Goal: Information Seeking & Learning: Learn about a topic

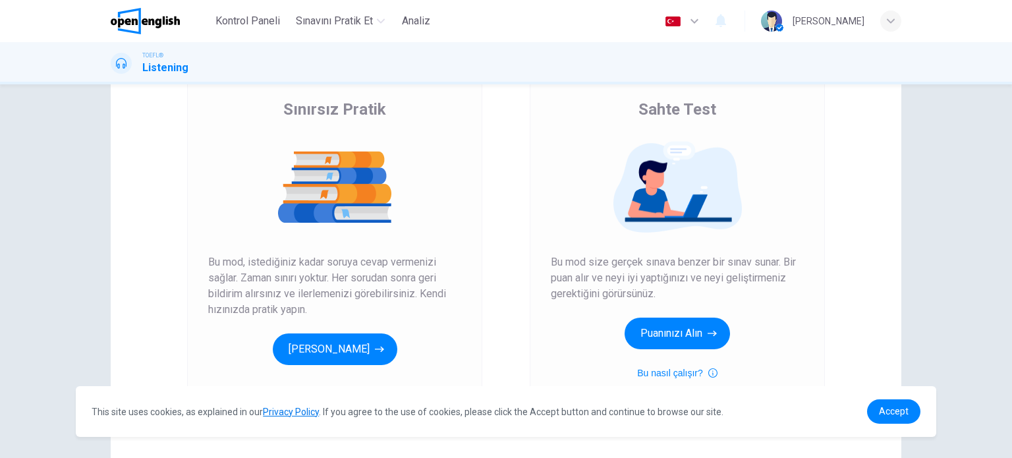
scroll to position [165, 0]
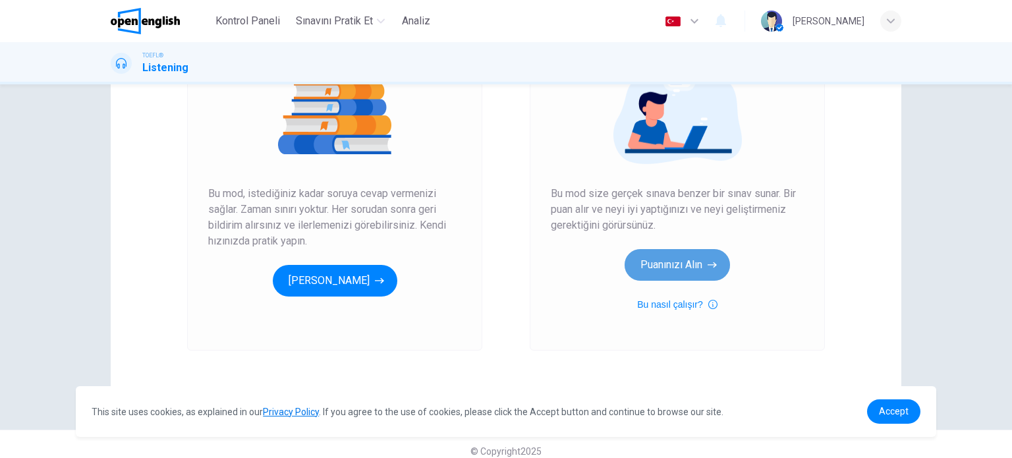
click at [657, 273] on button "Puanınızı Alın" at bounding box center [677, 265] width 105 height 32
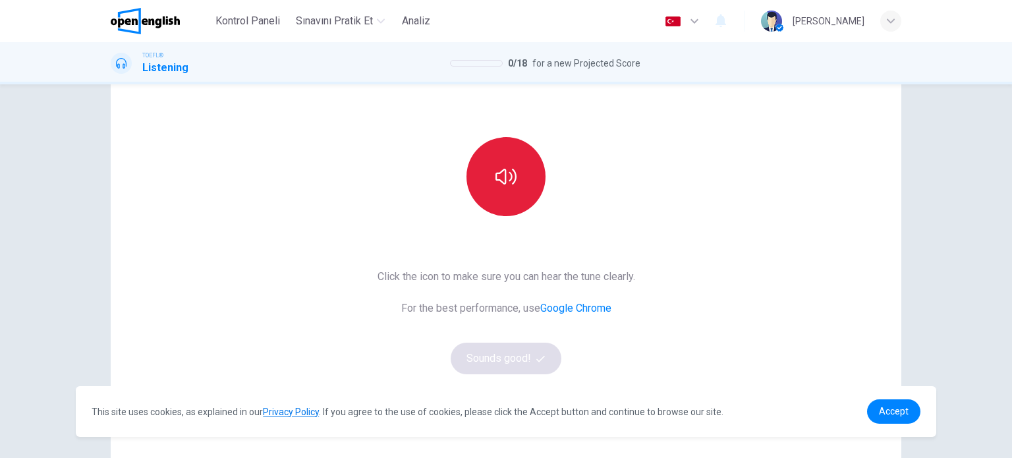
scroll to position [98, 0]
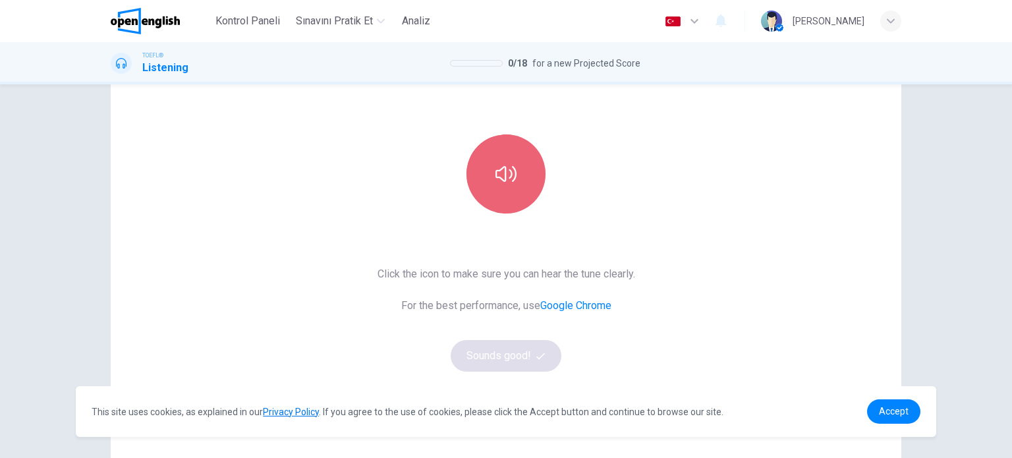
click at [511, 194] on button "button" at bounding box center [506, 173] width 79 height 79
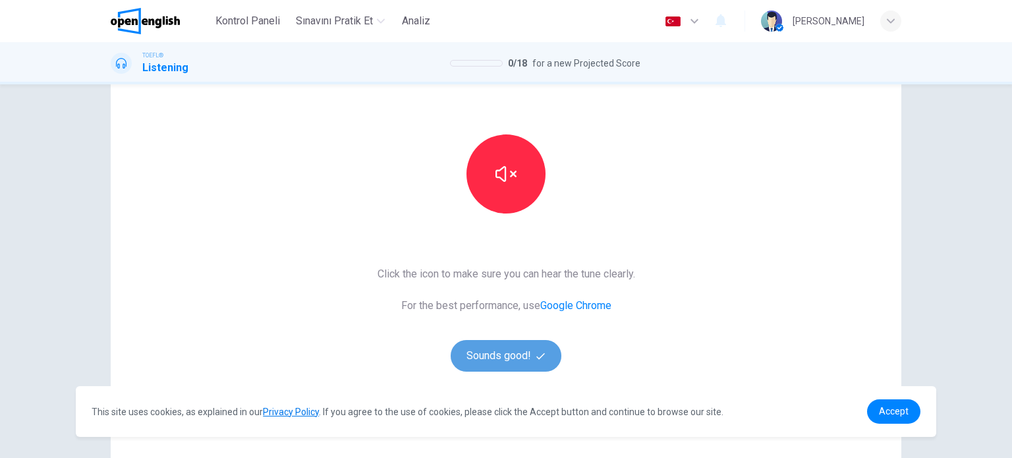
click at [478, 351] on button "Sounds good!" at bounding box center [506, 356] width 111 height 32
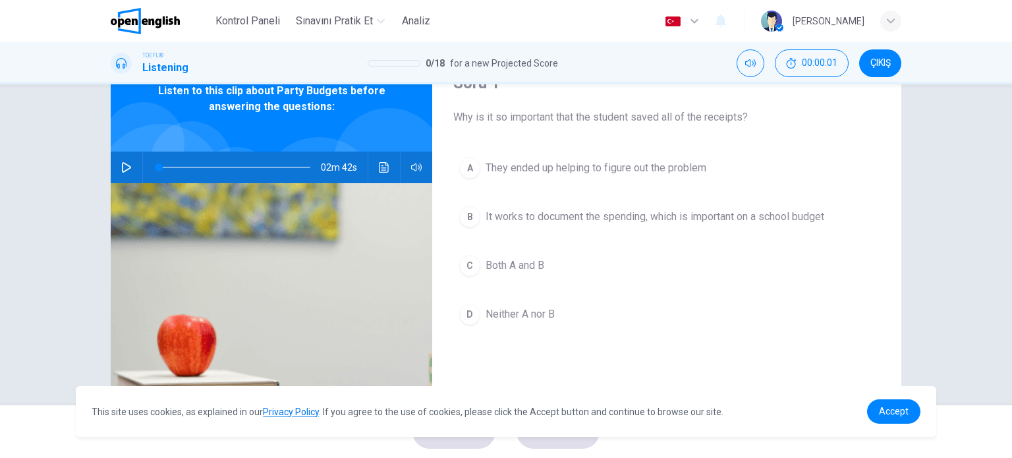
scroll to position [0, 0]
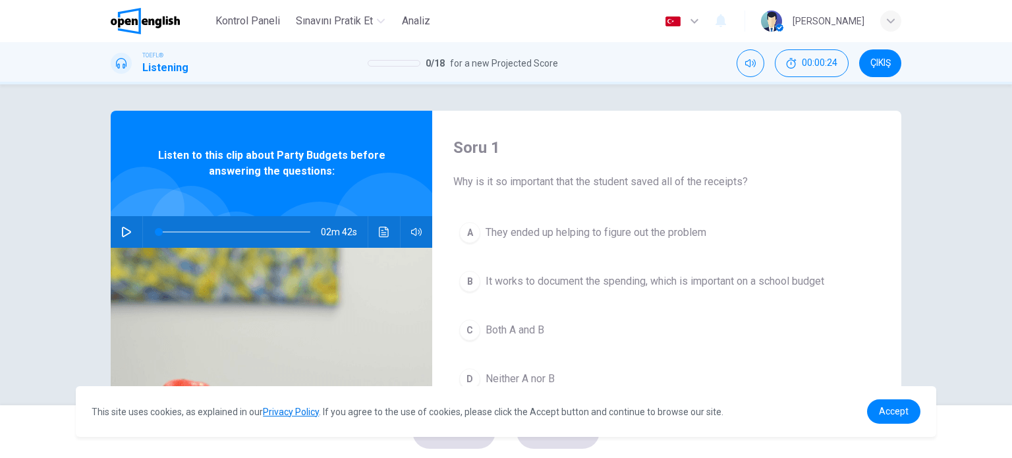
click at [478, 351] on div "A They ended up helping to figure out the problem B It works to document the sp…" at bounding box center [666, 319] width 427 height 206
click at [122, 235] on icon "button" at bounding box center [126, 232] width 9 height 11
type input "*"
click at [121, 222] on button "button" at bounding box center [126, 232] width 21 height 32
click at [378, 225] on button "Ses transkripsiyonunu görmek için tıklayın" at bounding box center [384, 232] width 21 height 32
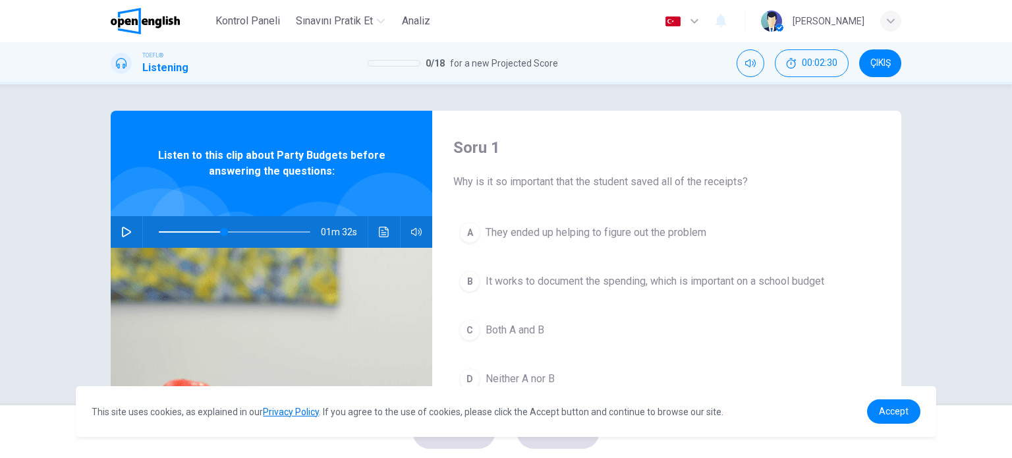
click at [157, 457] on div at bounding box center [506, 458] width 1012 height 0
click at [159, 234] on span at bounding box center [235, 232] width 152 height 18
click at [121, 234] on icon "button" at bounding box center [126, 232] width 11 height 11
click at [379, 235] on icon "Ses transkripsiyonunu görmek için tıklayın" at bounding box center [384, 232] width 10 height 11
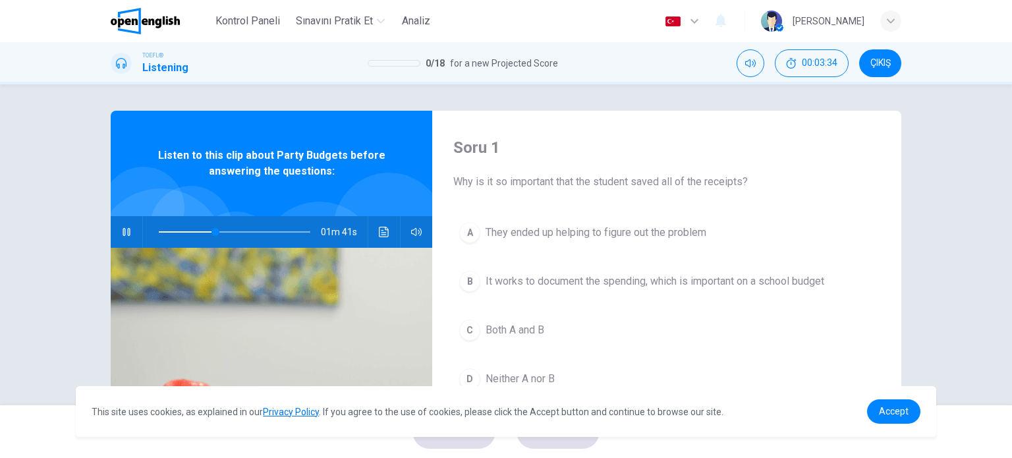
click at [897, 408] on span "Accept" at bounding box center [894, 411] width 30 height 11
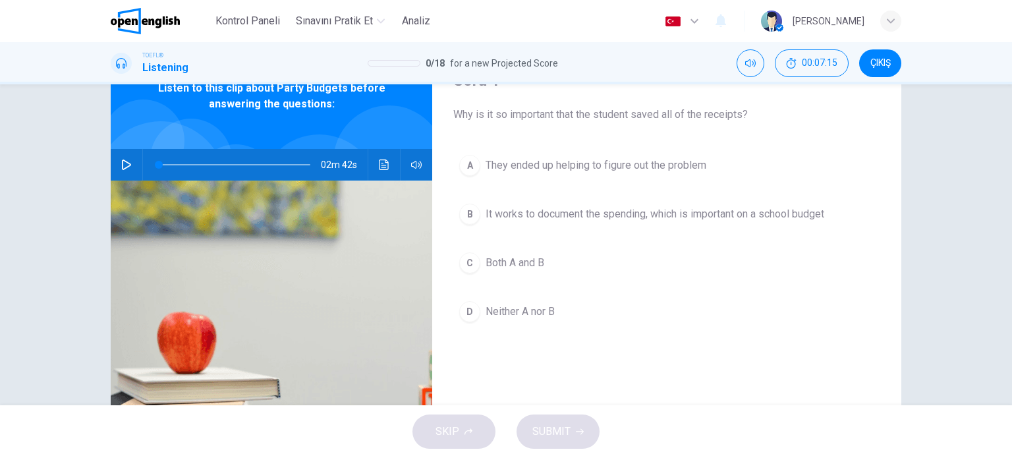
scroll to position [67, 0]
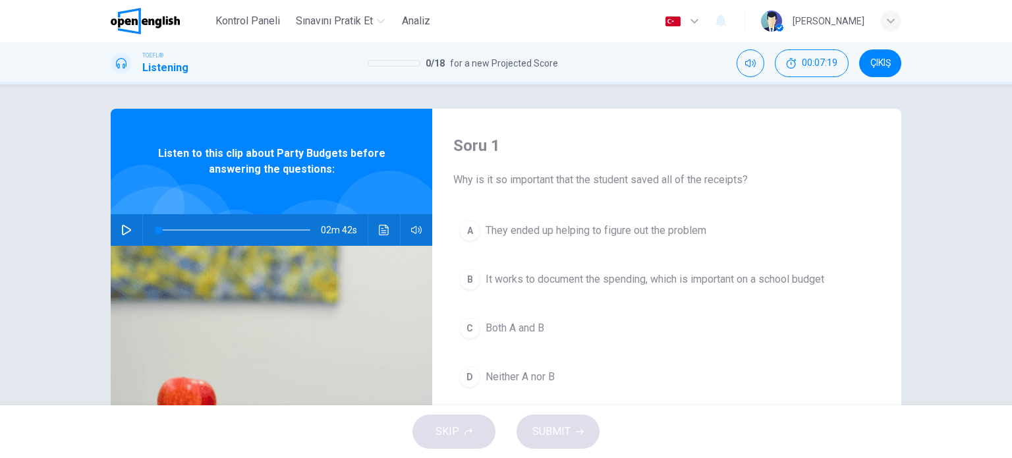
click at [639, 176] on span "Why is it so important that the student saved all of the receipts?" at bounding box center [666, 180] width 427 height 16
click at [639, 176] on span "Why is it so important that the student saved all of the receipts?" at bounding box center [666, 181] width 427 height 16
drag, startPoint x: 453, startPoint y: 179, endPoint x: 709, endPoint y: 181, distance: 255.7
click at [709, 181] on span "Why is it so important that the student saved all of the receipts?" at bounding box center [666, 181] width 427 height 16
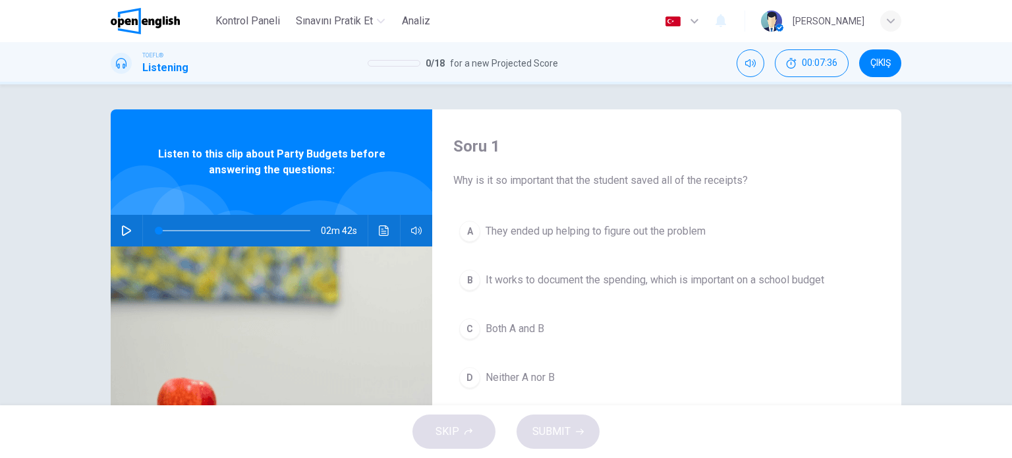
click at [585, 110] on div "Soru 1 Why is it so important that the student saved all of the receipts? A The…" at bounding box center [666, 338] width 469 height 458
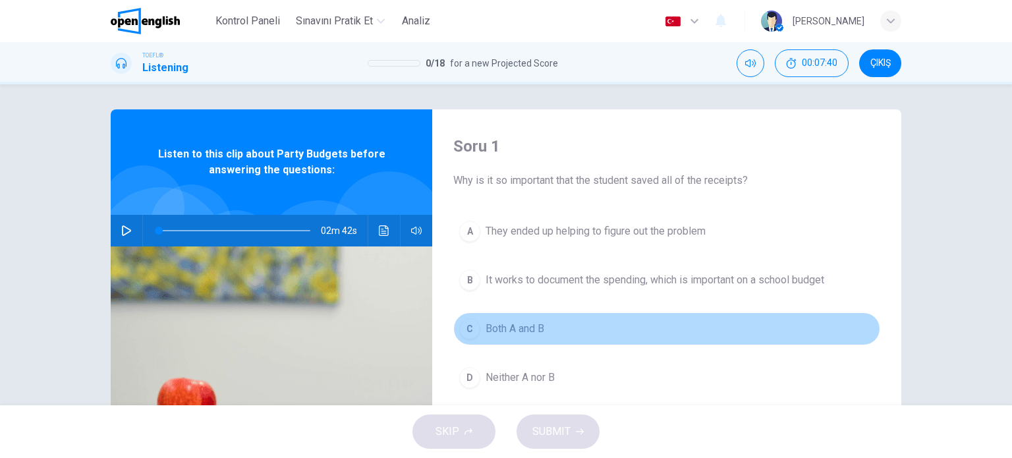
click at [465, 324] on div "C" at bounding box center [469, 328] width 21 height 21
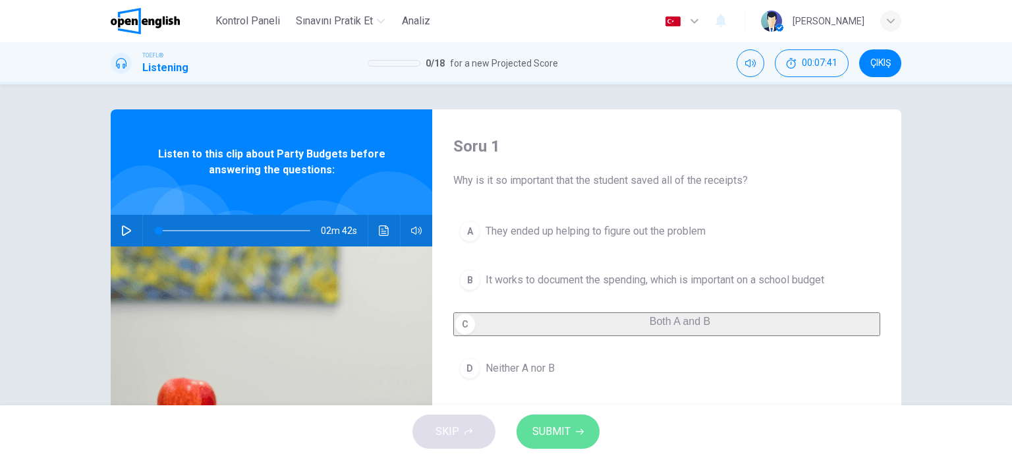
click at [530, 429] on button "SUBMIT" at bounding box center [558, 431] width 83 height 34
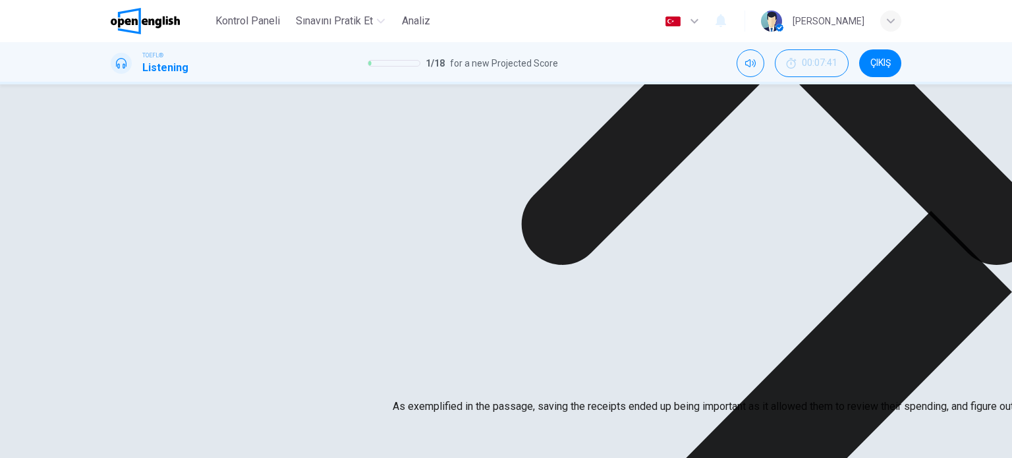
drag, startPoint x: 399, startPoint y: 352, endPoint x: 407, endPoint y: 354, distance: 7.5
click at [401, 352] on div "Explanation As exemplified in the passage, saving the receipts ended up being i…" at bounding box center [780, 2] width 774 height 826
drag, startPoint x: 409, startPoint y: 354, endPoint x: 449, endPoint y: 368, distance: 42.7
click at [449, 399] on p "As exemplified in the passage, saving the receipts ended up being important as …" at bounding box center [780, 407] width 774 height 16
click at [627, 326] on icon at bounding box center [780, 7] width 774 height 774
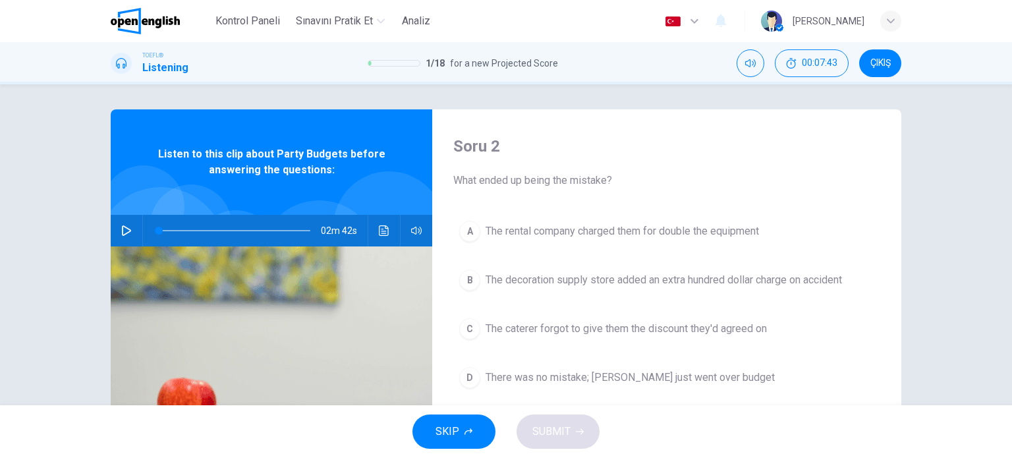
click at [571, 439] on div "SKIP SUBMIT" at bounding box center [506, 431] width 1012 height 53
drag, startPoint x: 488, startPoint y: 179, endPoint x: 598, endPoint y: 179, distance: 110.0
click at [598, 179] on span "What ended up being the mistake?" at bounding box center [666, 181] width 427 height 16
click at [121, 229] on icon "button" at bounding box center [126, 230] width 11 height 11
click at [376, 237] on button "Ses transkripsiyonunu görmek için tıklayın" at bounding box center [384, 231] width 21 height 32
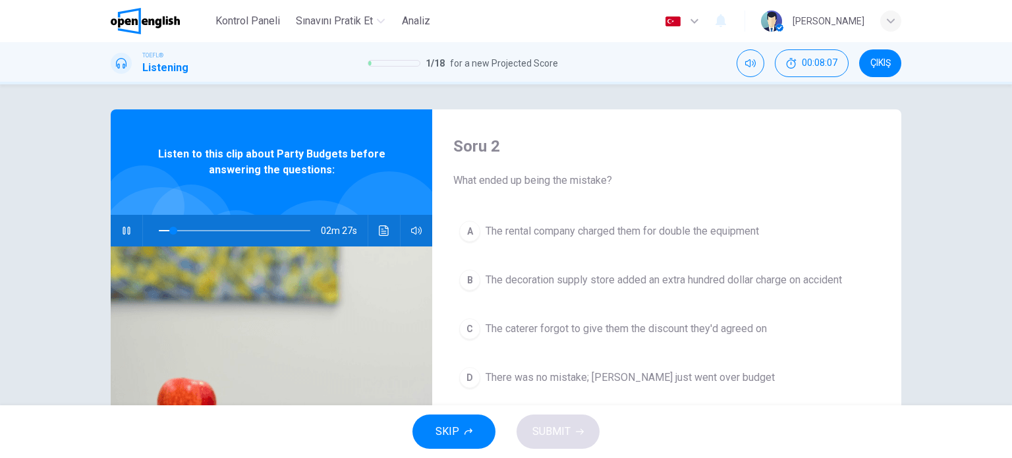
drag, startPoint x: 583, startPoint y: 168, endPoint x: 631, endPoint y: 171, distance: 47.5
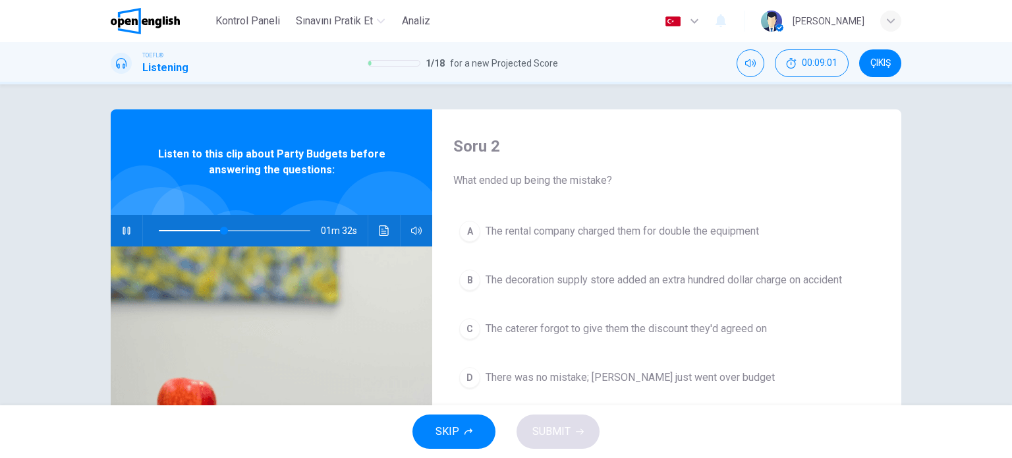
drag, startPoint x: 374, startPoint y: 179, endPoint x: 493, endPoint y: 188, distance: 119.0
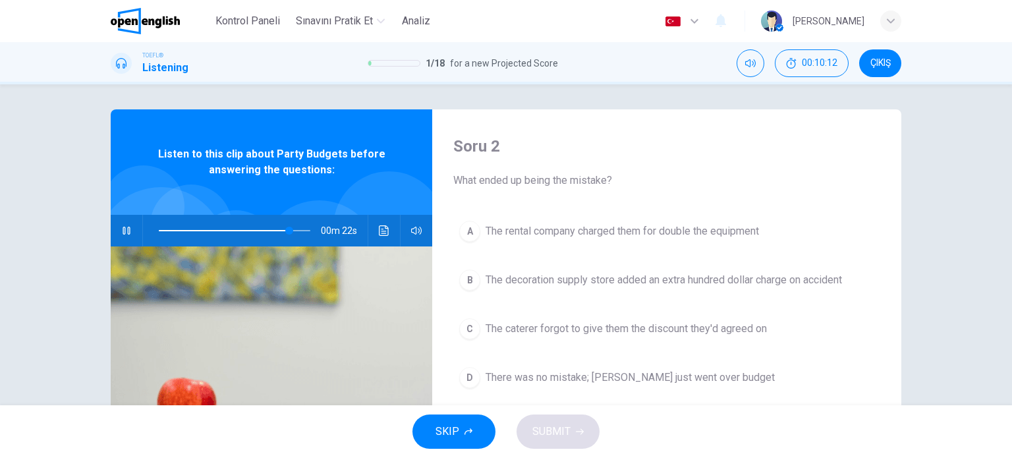
drag, startPoint x: 398, startPoint y: 300, endPoint x: 382, endPoint y: 300, distance: 16.5
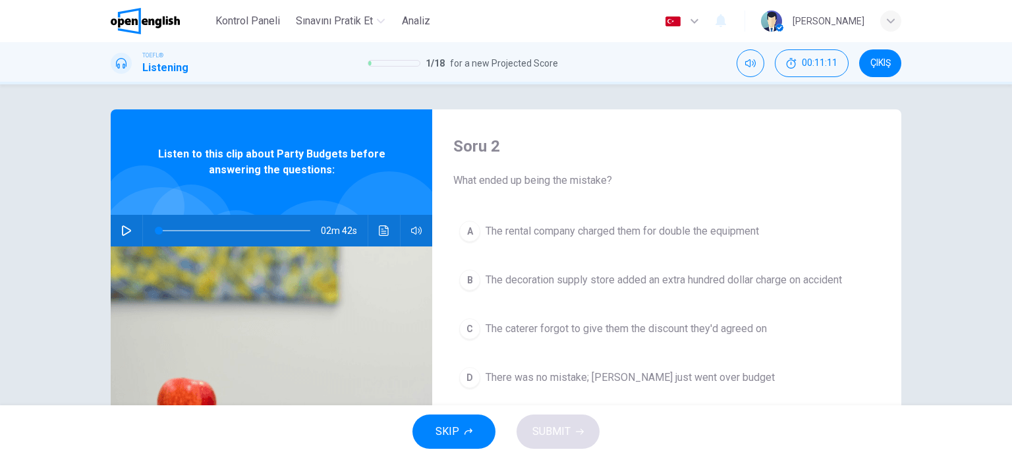
scroll to position [127, 0]
drag, startPoint x: 468, startPoint y: 178, endPoint x: 575, endPoint y: 179, distance: 107.4
click at [575, 179] on span "What ended up being the mistake?" at bounding box center [666, 181] width 427 height 16
drag, startPoint x: 451, startPoint y: 180, endPoint x: 552, endPoint y: 173, distance: 101.0
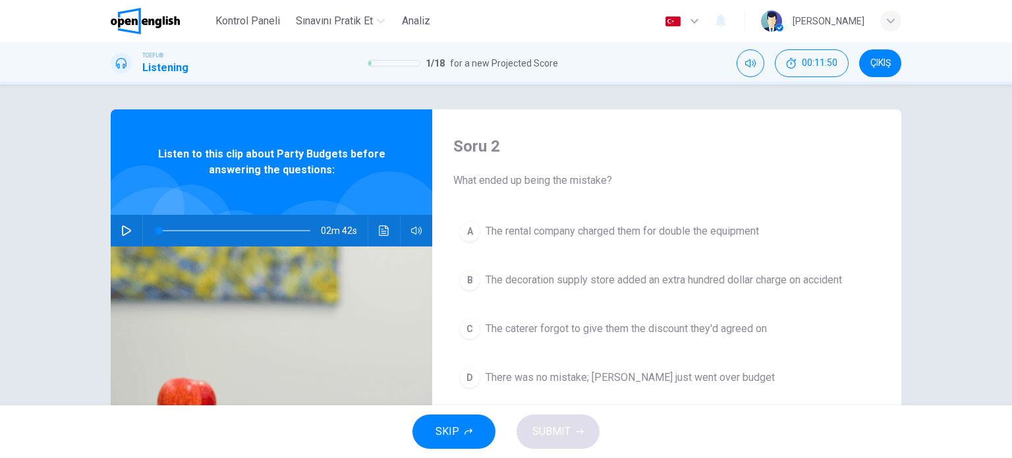
click at [552, 173] on span "What ended up being the mistake?" at bounding box center [666, 181] width 427 height 16
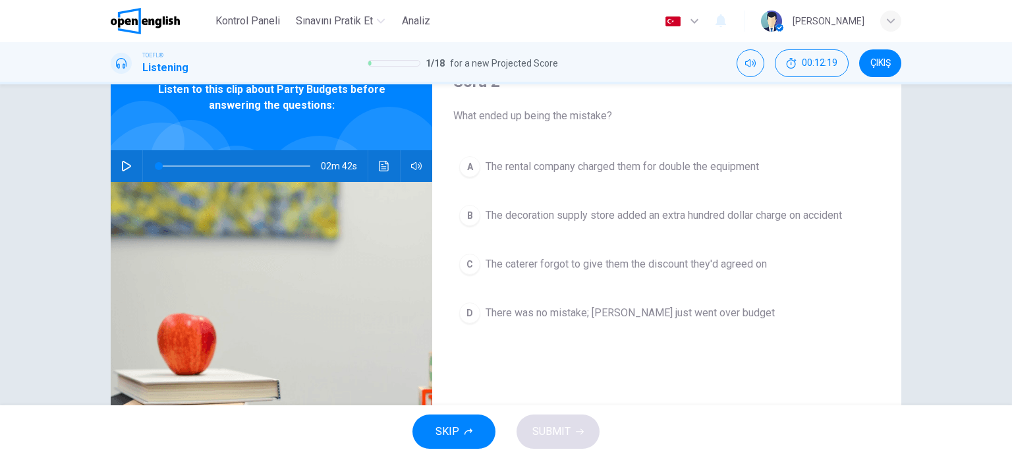
scroll to position [67, 0]
click at [466, 261] on div "C" at bounding box center [469, 263] width 21 height 21
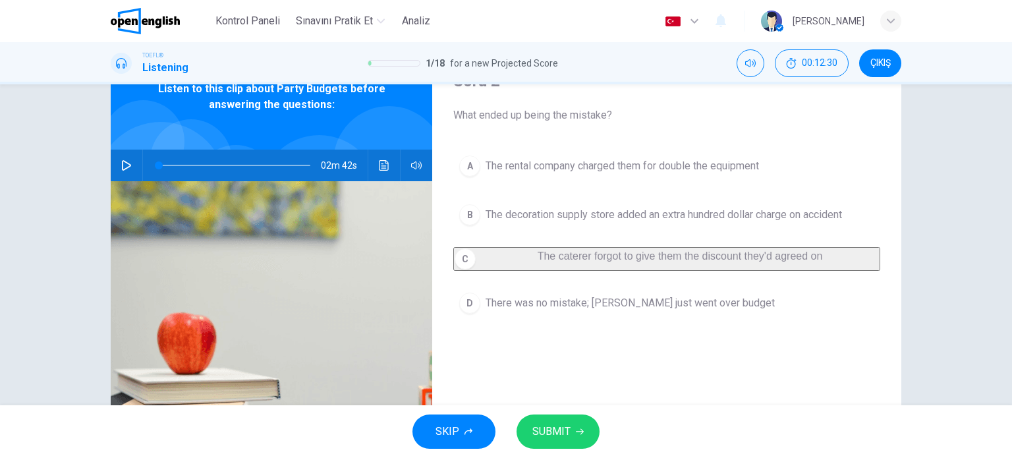
click at [531, 430] on button "SUBMIT" at bounding box center [558, 431] width 83 height 34
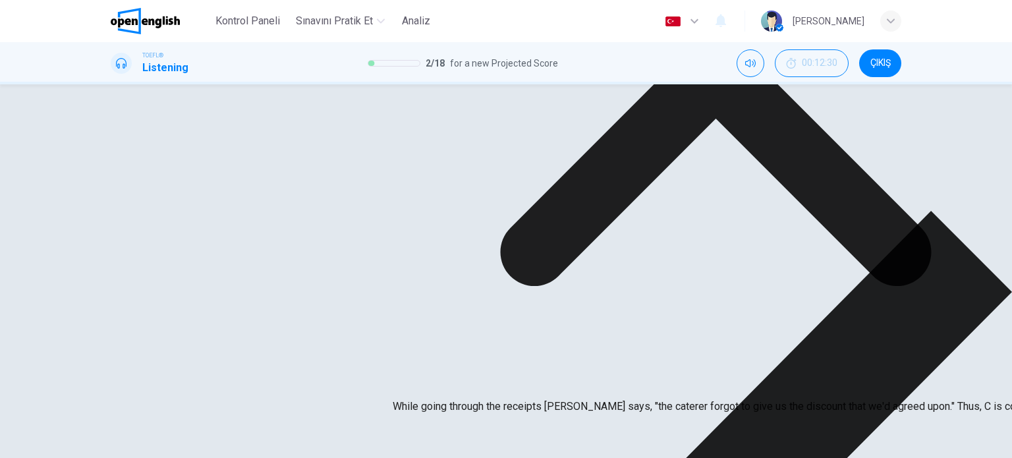
drag, startPoint x: 413, startPoint y: 368, endPoint x: 473, endPoint y: 366, distance: 60.7
click at [473, 399] on p "While going through the receipts [PERSON_NAME] says, "the caterer forgot to giv…" at bounding box center [716, 407] width 646 height 16
click at [625, 337] on icon at bounding box center [716, 71] width 646 height 646
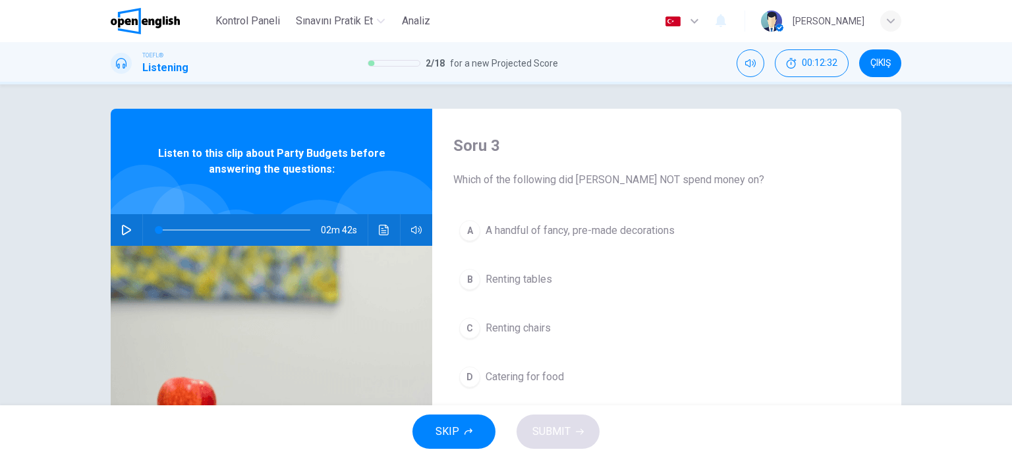
scroll to position [0, 0]
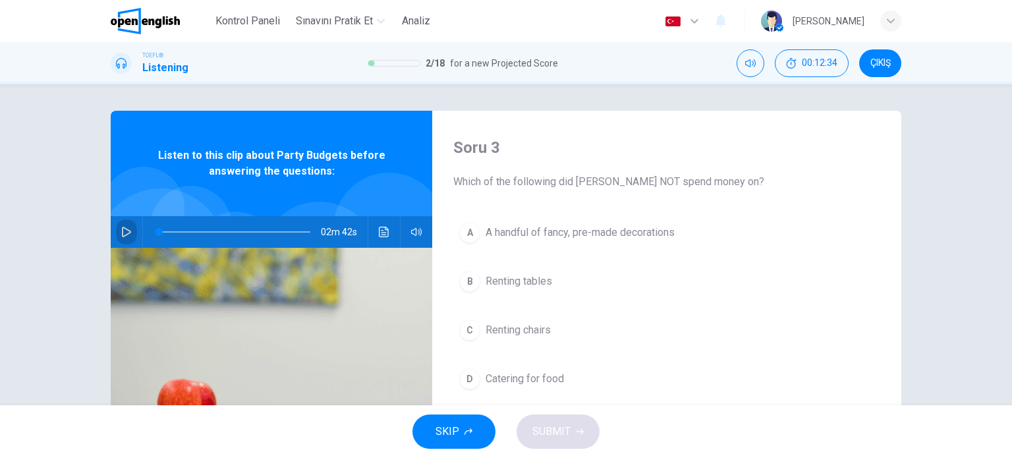
click at [121, 222] on button "button" at bounding box center [126, 232] width 21 height 32
click at [379, 229] on icon "Ses transkripsiyonunu görmek için tıklayın" at bounding box center [384, 232] width 11 height 11
drag, startPoint x: 439, startPoint y: 142, endPoint x: 509, endPoint y: 138, distance: 70.6
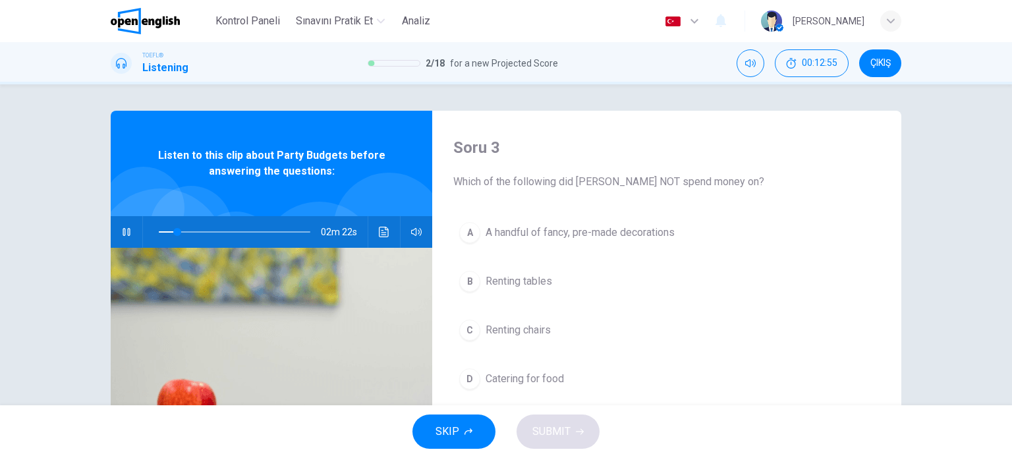
click at [116, 231] on button "button" at bounding box center [126, 232] width 21 height 32
click at [122, 231] on icon "button" at bounding box center [126, 232] width 9 height 11
click at [386, 223] on button "Ses transkripsiyonunu görmek için tıklayın" at bounding box center [384, 232] width 21 height 32
drag, startPoint x: 401, startPoint y: 269, endPoint x: 477, endPoint y: 279, distance: 77.1
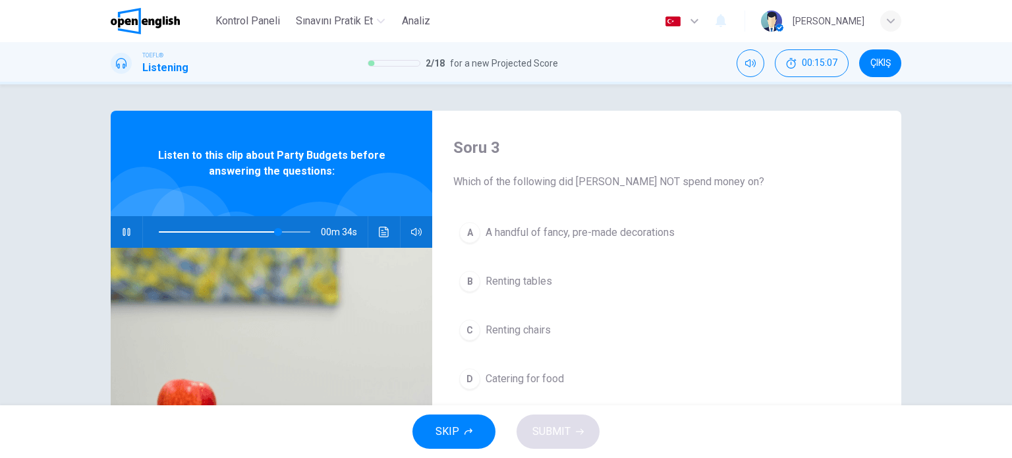
type input "*"
drag, startPoint x: 451, startPoint y: 183, endPoint x: 617, endPoint y: 185, distance: 166.1
click at [617, 185] on span "Which of the following did [PERSON_NAME] NOT spend money on?" at bounding box center [666, 182] width 427 height 16
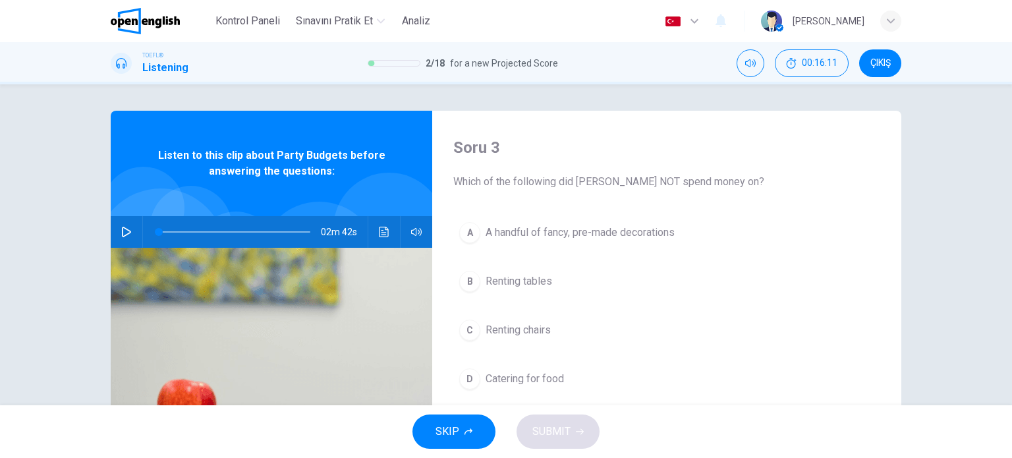
click at [473, 229] on div "A" at bounding box center [469, 232] width 21 height 21
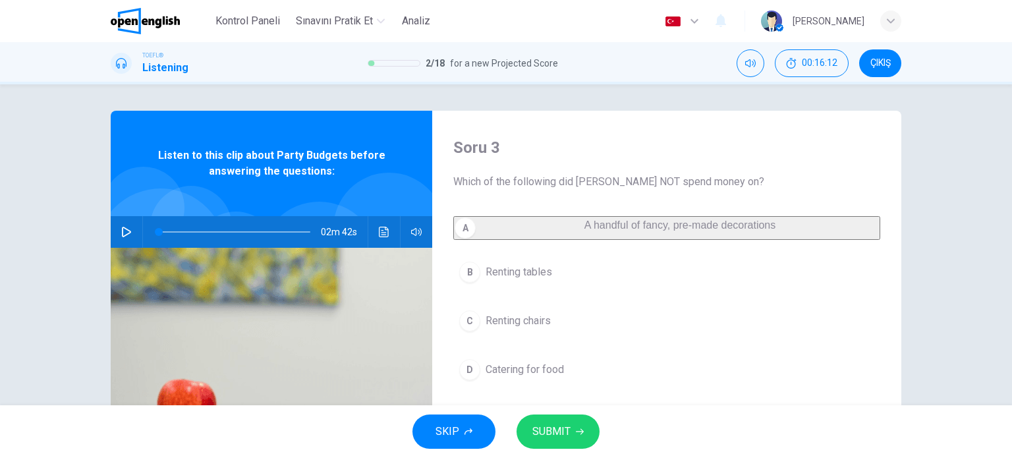
click at [569, 430] on button "SUBMIT" at bounding box center [558, 431] width 83 height 34
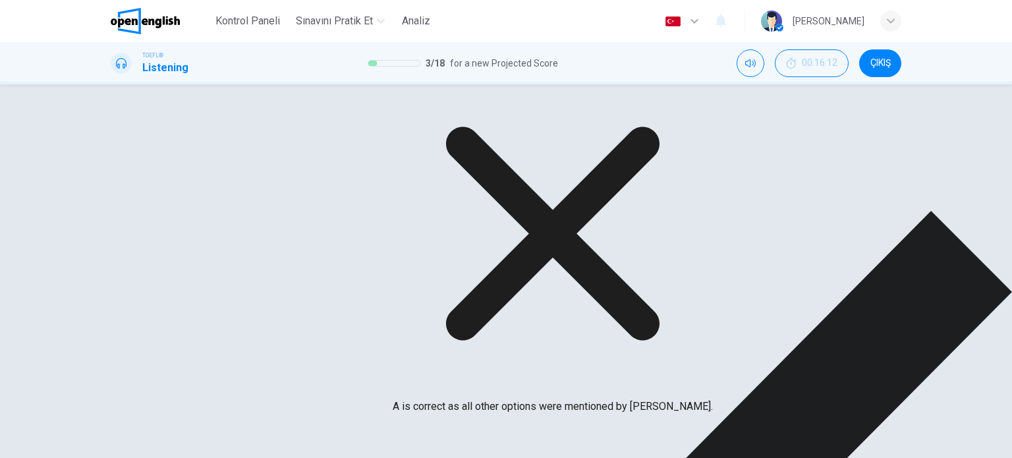
drag, startPoint x: 409, startPoint y: 382, endPoint x: 501, endPoint y: 378, distance: 93.0
click at [500, 399] on p "A is correct as all other options were mentioned by [PERSON_NAME]." at bounding box center [553, 407] width 320 height 16
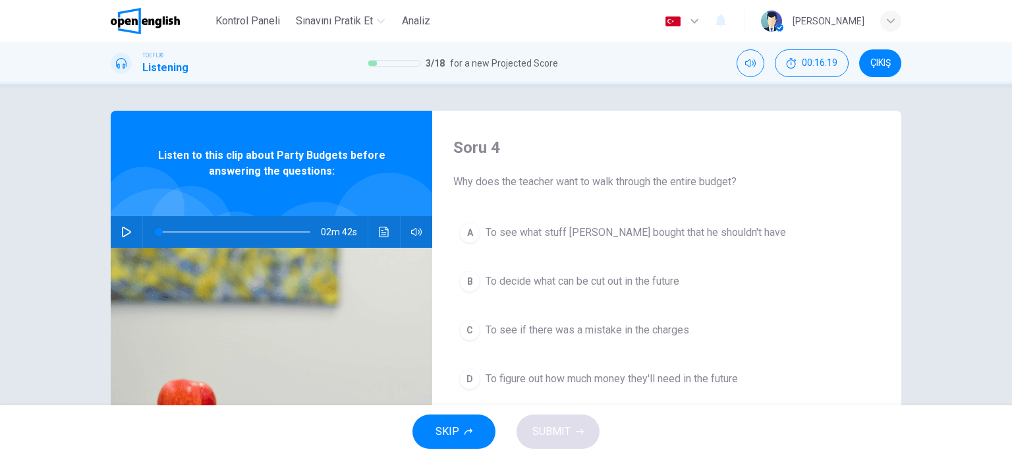
click at [673, 181] on span "Why does the teacher want to walk through the entire budget?" at bounding box center [666, 182] width 427 height 16
drag, startPoint x: 673, startPoint y: 181, endPoint x: 734, endPoint y: 177, distance: 60.8
click at [734, 177] on span "Why does the teacher want to walk through the entire budget?" at bounding box center [666, 182] width 427 height 16
click at [472, 331] on div "C" at bounding box center [469, 330] width 21 height 21
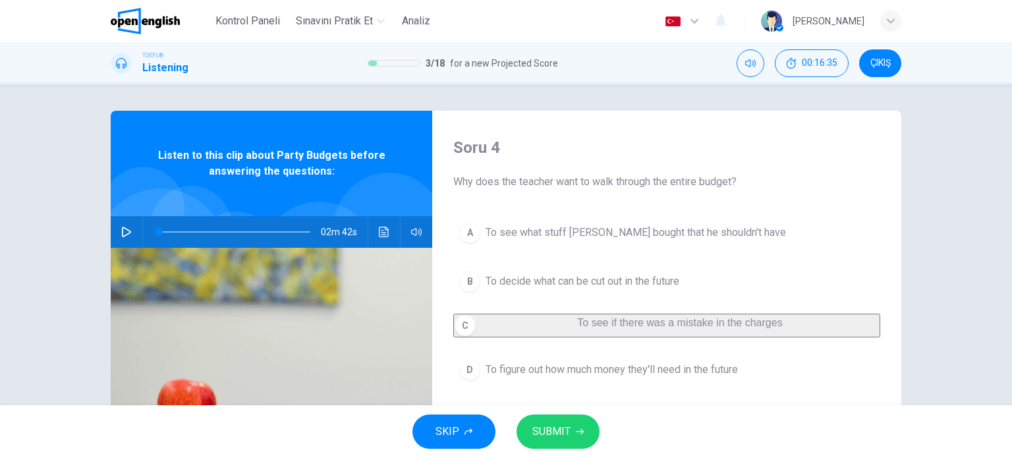
click at [561, 440] on span "SUBMIT" at bounding box center [551, 431] width 38 height 18
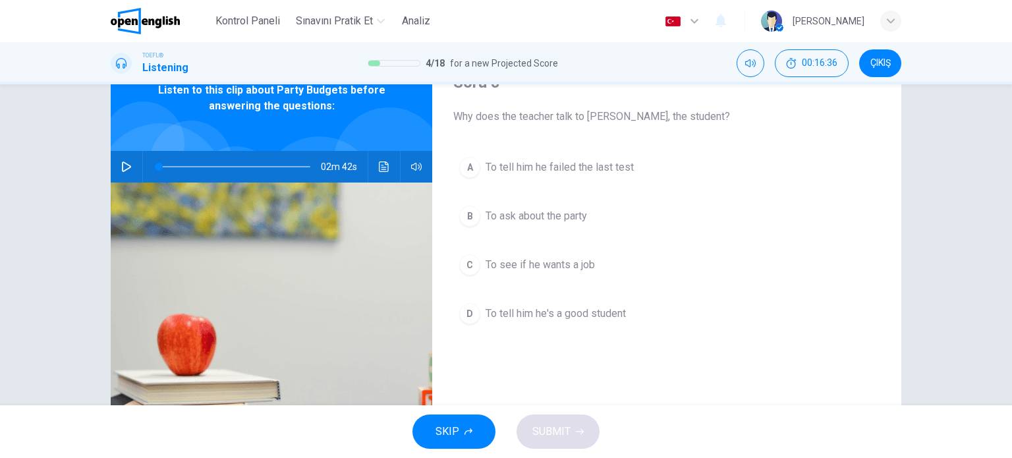
scroll to position [66, 0]
click at [379, 163] on icon "Ses transkripsiyonunu görmek için tıklayın" at bounding box center [384, 166] width 10 height 11
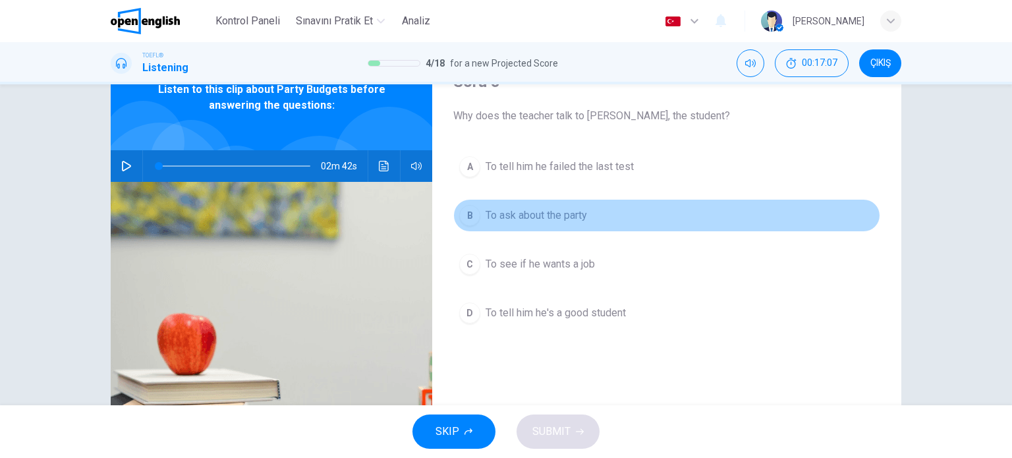
click at [472, 212] on div "B" at bounding box center [469, 215] width 21 height 21
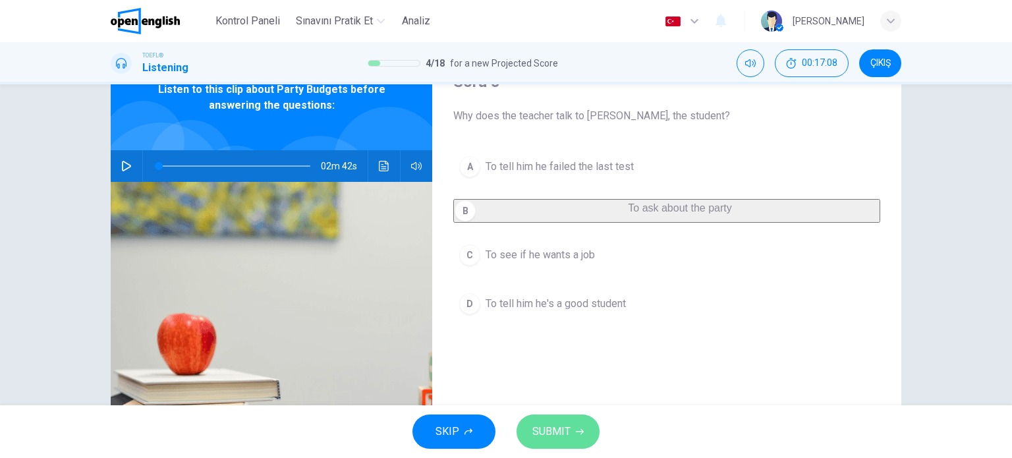
click at [571, 440] on button "SUBMIT" at bounding box center [558, 431] width 83 height 34
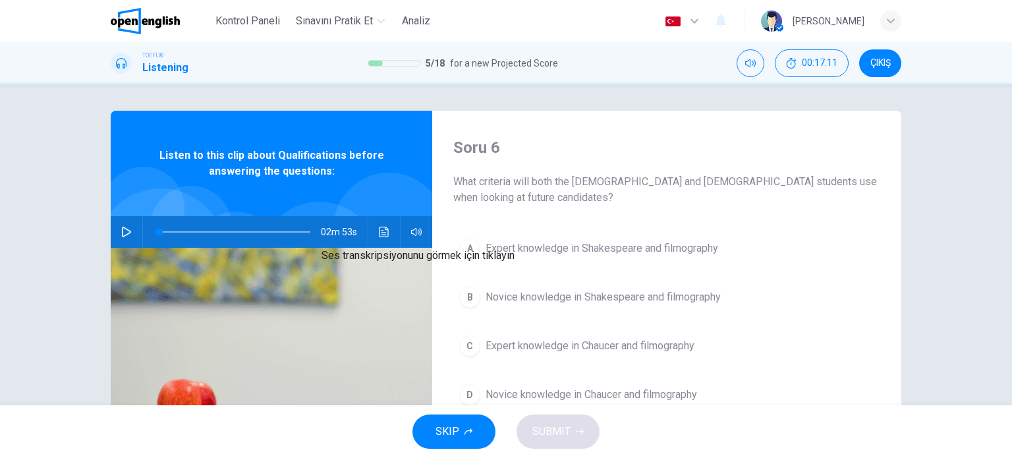
click at [379, 229] on icon "Ses transkripsiyonunu görmek için tıklayın" at bounding box center [384, 232] width 11 height 11
click at [128, 230] on icon "button" at bounding box center [126, 232] width 11 height 11
click at [116, 232] on button "button" at bounding box center [126, 232] width 21 height 32
drag, startPoint x: 455, startPoint y: 186, endPoint x: 511, endPoint y: 185, distance: 56.0
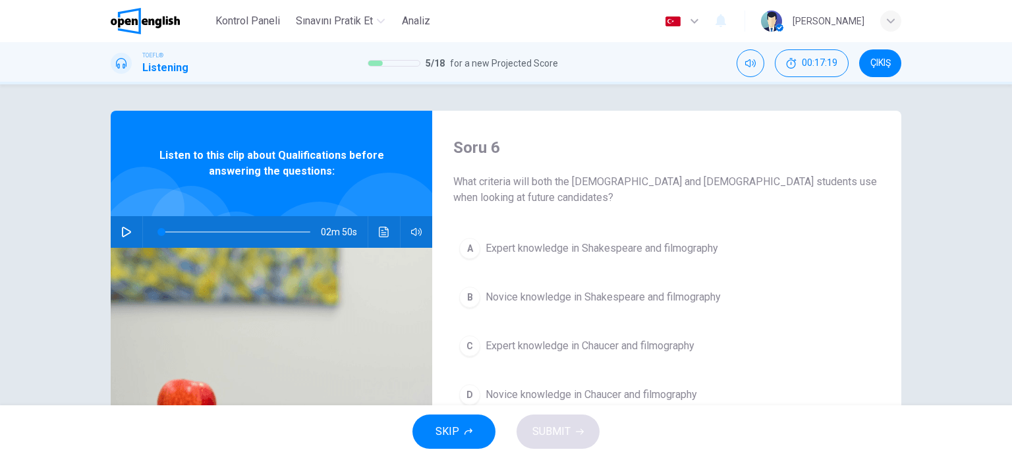
click at [511, 185] on span "What criteria will both the [DEMOGRAPHIC_DATA] and [DEMOGRAPHIC_DATA] students …" at bounding box center [666, 190] width 427 height 32
drag, startPoint x: 123, startPoint y: 228, endPoint x: 339, endPoint y: 242, distance: 217.2
click at [128, 228] on icon "button" at bounding box center [126, 232] width 11 height 11
click at [389, 237] on button "Ses transkripsiyonunu görmek için tıklayın" at bounding box center [384, 232] width 21 height 32
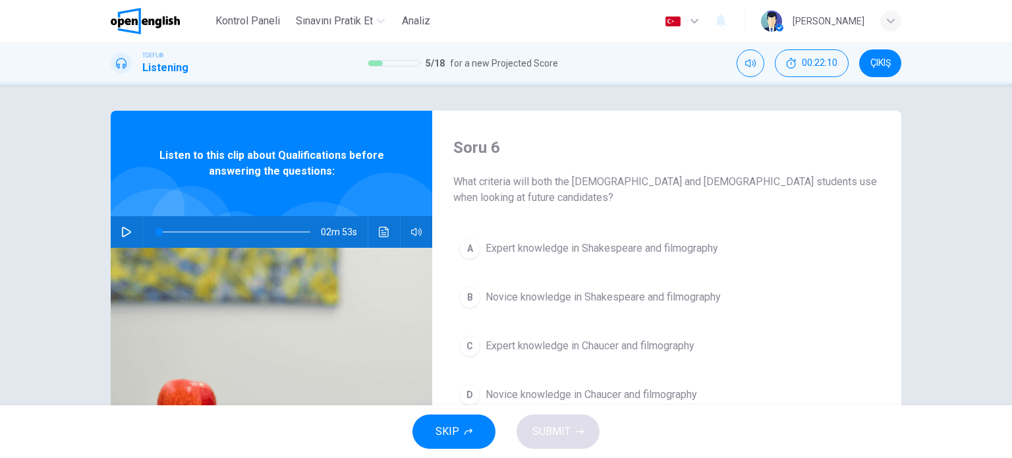
drag, startPoint x: 473, startPoint y: 181, endPoint x: 523, endPoint y: 183, distance: 50.1
click at [523, 183] on span "What criteria will both the [DEMOGRAPHIC_DATA] and [DEMOGRAPHIC_DATA] students …" at bounding box center [666, 190] width 427 height 32
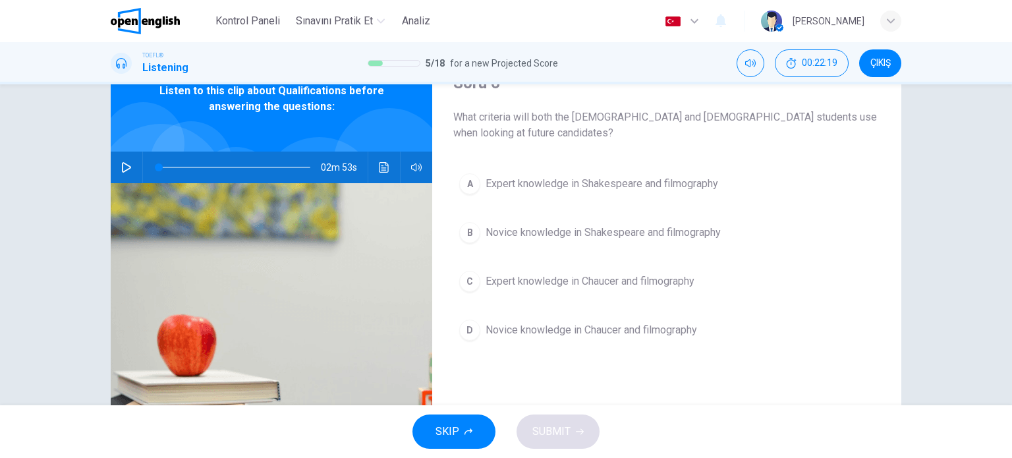
scroll to position [65, 0]
click at [467, 185] on div "A" at bounding box center [469, 183] width 21 height 21
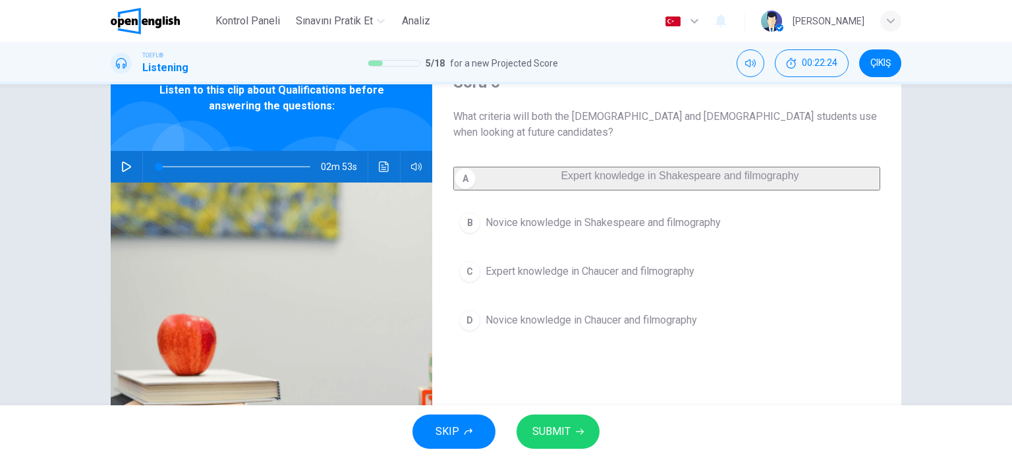
click at [572, 426] on button "SUBMIT" at bounding box center [558, 431] width 83 height 34
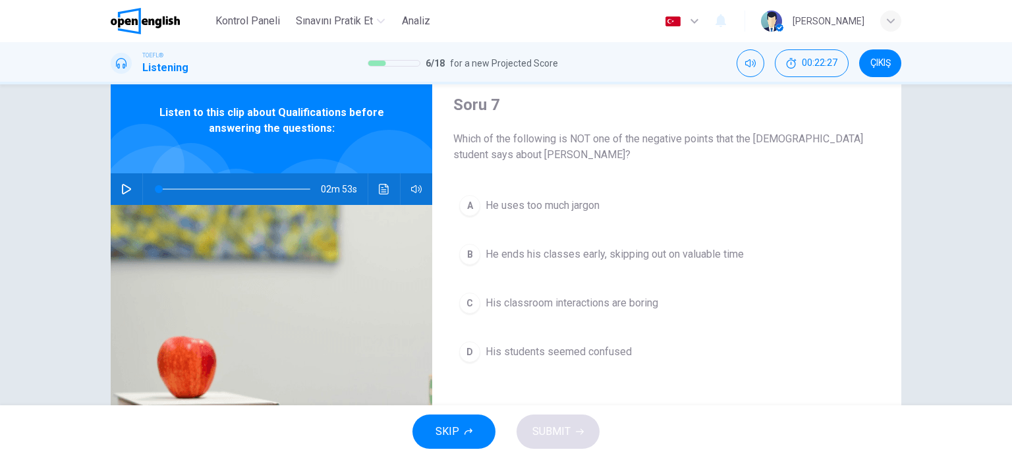
scroll to position [43, 0]
click at [561, 206] on span "He uses too much jargon" at bounding box center [543, 205] width 114 height 16
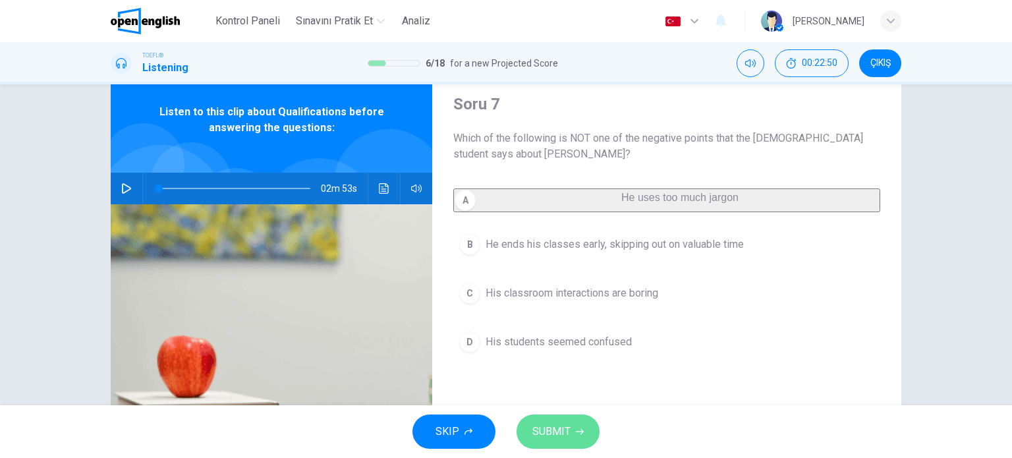
click at [588, 434] on button "SUBMIT" at bounding box center [558, 431] width 83 height 34
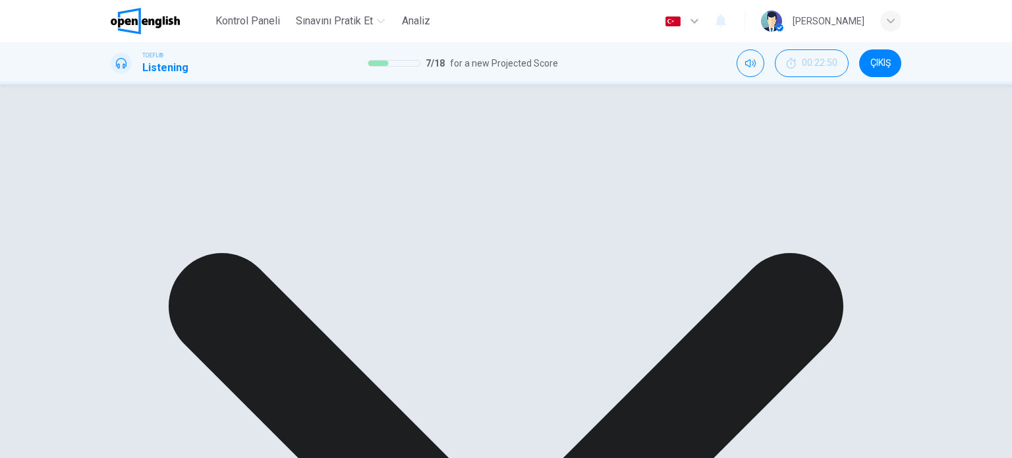
click at [534, 251] on div "A He uses too much jargon B He ends his classes early, skipping out on valuable…" at bounding box center [666, 272] width 427 height 169
drag, startPoint x: 739, startPoint y: 250, endPoint x: 598, endPoint y: 260, distance: 141.4
click at [598, 260] on div "A He uses too much jargon B He ends his classes early, skipping out on valuable…" at bounding box center [666, 272] width 427 height 169
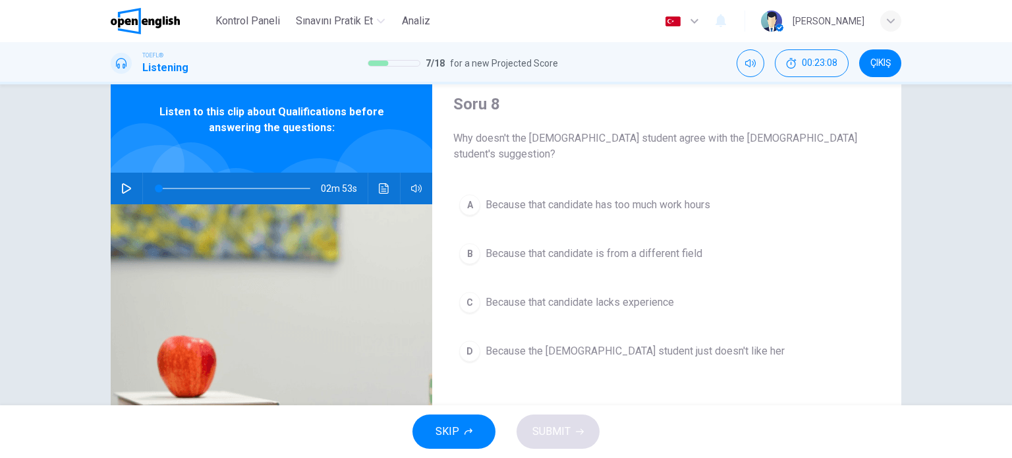
click at [560, 197] on span "Because that candidate has too much work hours" at bounding box center [598, 205] width 225 height 16
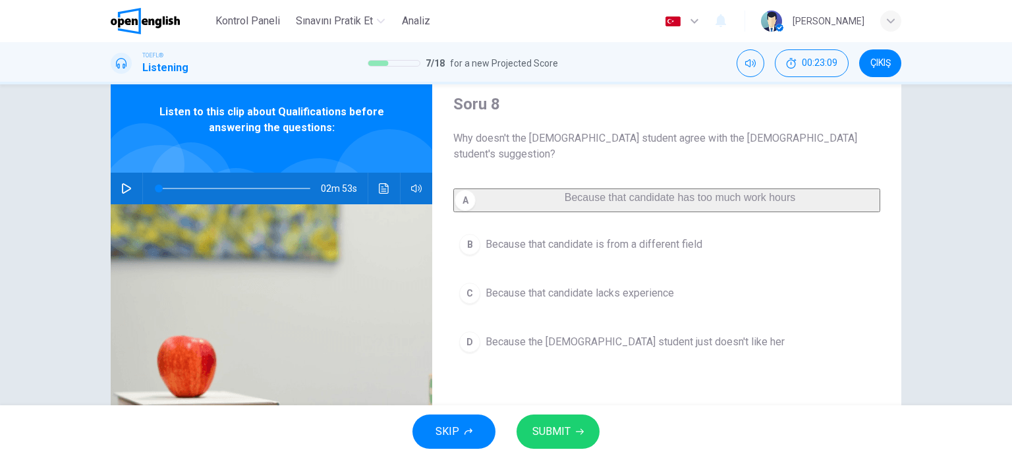
click at [575, 425] on button "SUBMIT" at bounding box center [558, 431] width 83 height 34
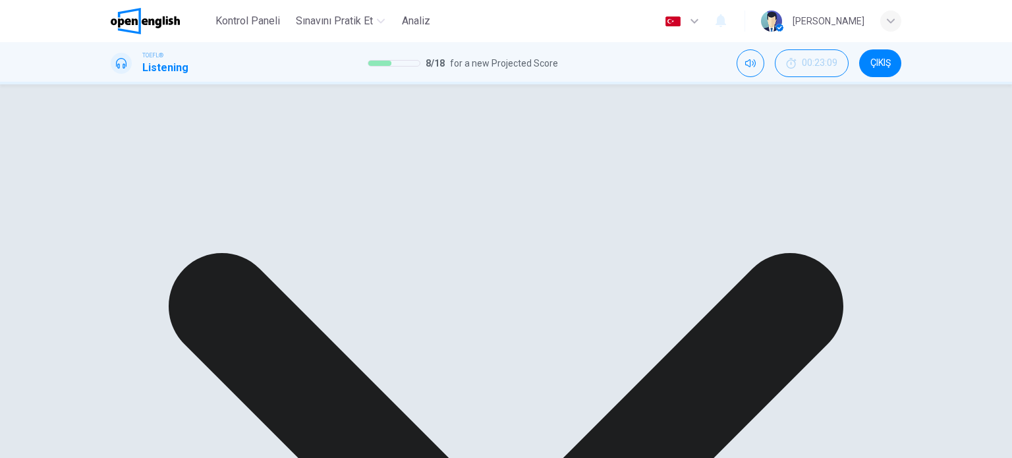
drag, startPoint x: 585, startPoint y: 285, endPoint x: 660, endPoint y: 282, distance: 74.5
click at [660, 283] on div "A Because that candidate has too much work hours B Because that candidate is fr…" at bounding box center [666, 272] width 427 height 169
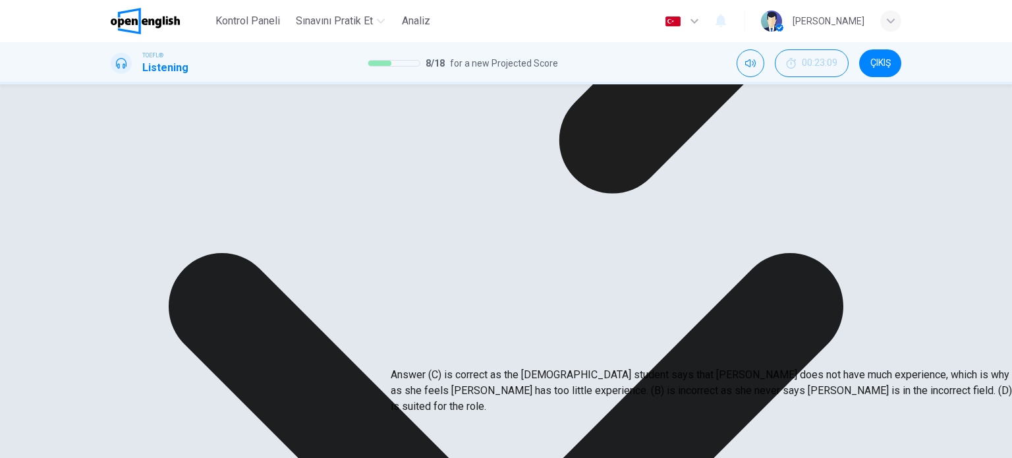
drag, startPoint x: 430, startPoint y: 305, endPoint x: 594, endPoint y: 310, distance: 164.2
click at [594, 367] on p "Answer (C) is correct as the [DEMOGRAPHIC_DATA] student says that [PERSON_NAME]…" at bounding box center [897, 390] width 1012 height 47
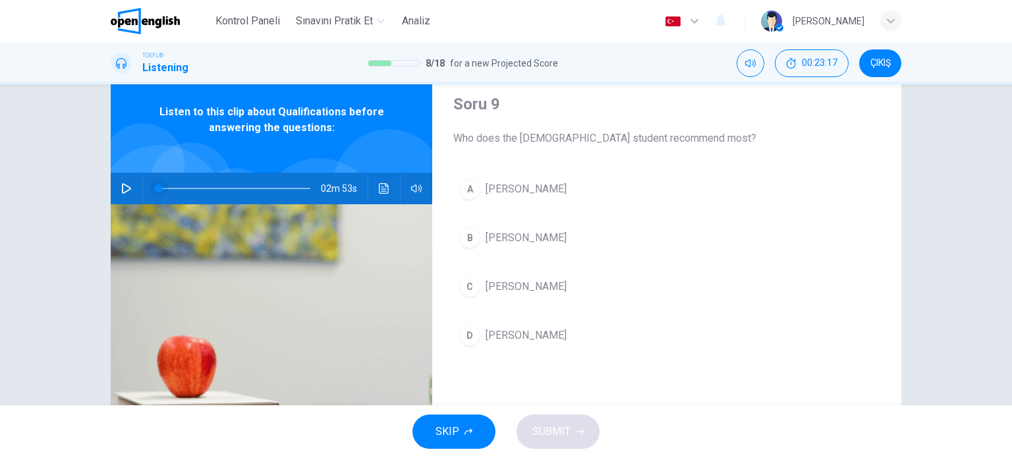
drag, startPoint x: 123, startPoint y: 186, endPoint x: 150, endPoint y: 186, distance: 27.0
click at [124, 186] on icon "button" at bounding box center [126, 188] width 11 height 11
click at [383, 192] on icon "Ses transkripsiyonunu görmek için tıklayın" at bounding box center [384, 188] width 11 height 11
click at [379, 185] on icon "Ses transkripsiyonunu görmek için tıklayın" at bounding box center [384, 188] width 11 height 11
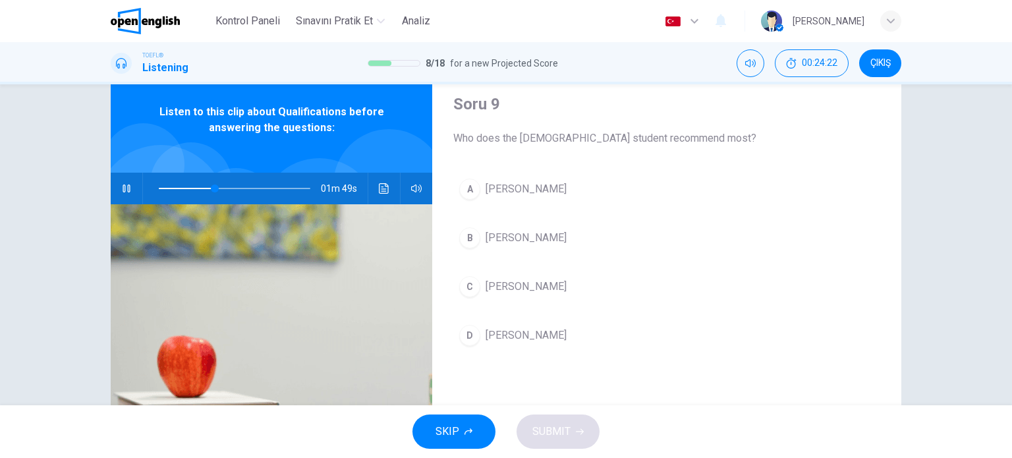
scroll to position [273, 0]
click at [459, 337] on div "D" at bounding box center [469, 335] width 21 height 21
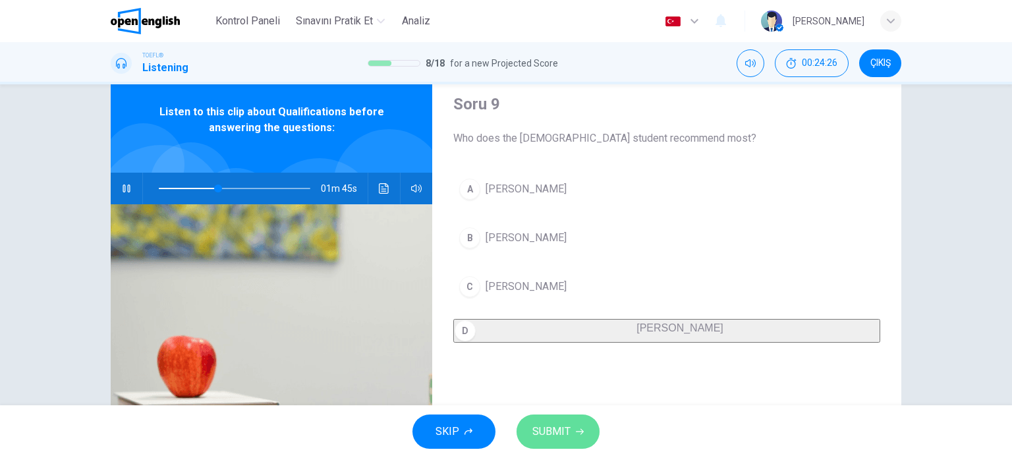
click at [581, 433] on icon "button" at bounding box center [580, 432] width 8 height 6
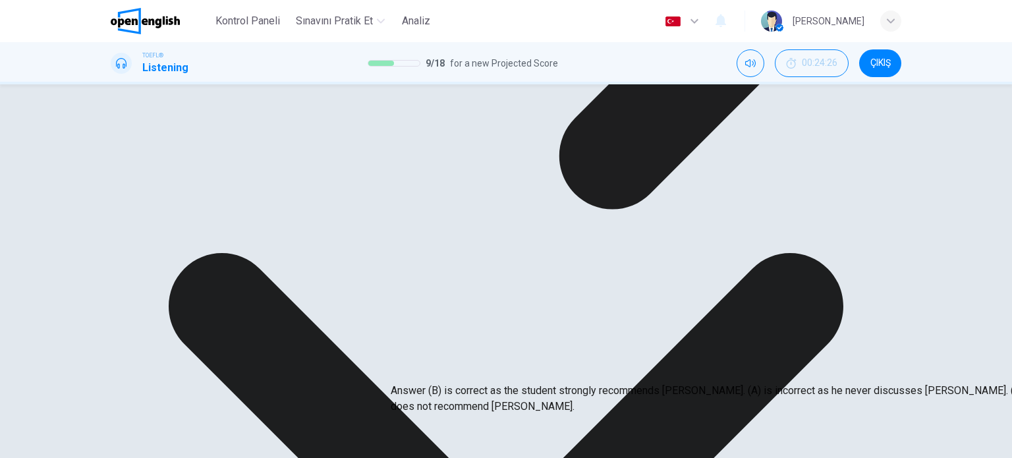
drag, startPoint x: 494, startPoint y: 372, endPoint x: 521, endPoint y: 384, distance: 30.4
click at [521, 384] on p "Answer (B) is correct as the student strongly recommends [PERSON_NAME]. (A) is …" at bounding box center [897, 399] width 1012 height 32
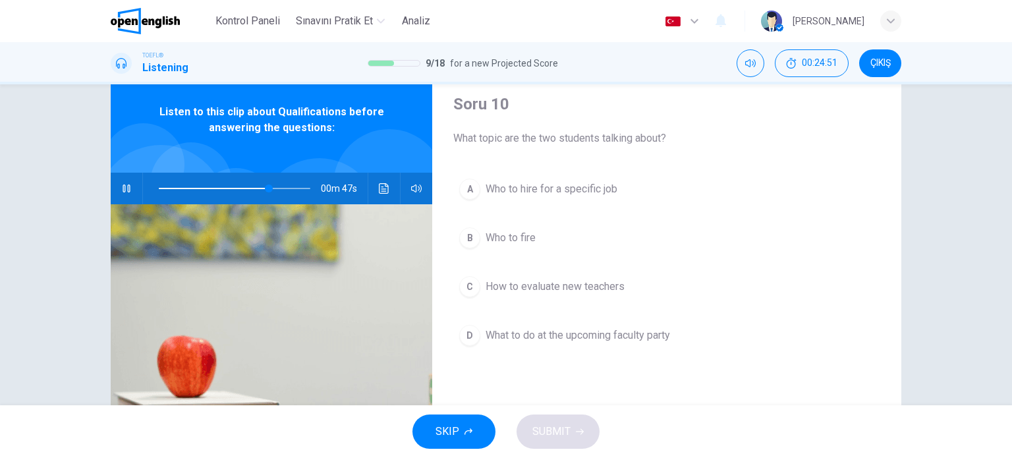
click at [527, 194] on span "Who to hire for a specific job" at bounding box center [552, 189] width 132 height 16
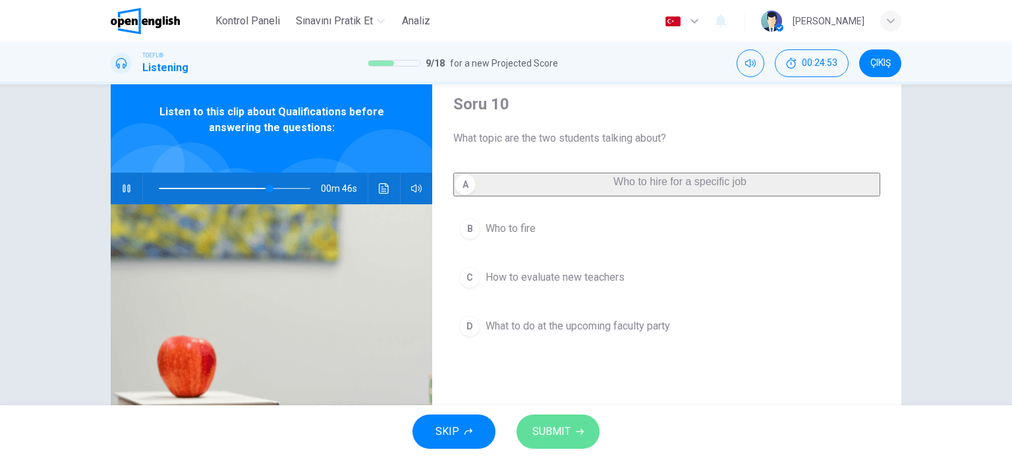
click at [542, 414] on button "SUBMIT" at bounding box center [558, 431] width 83 height 34
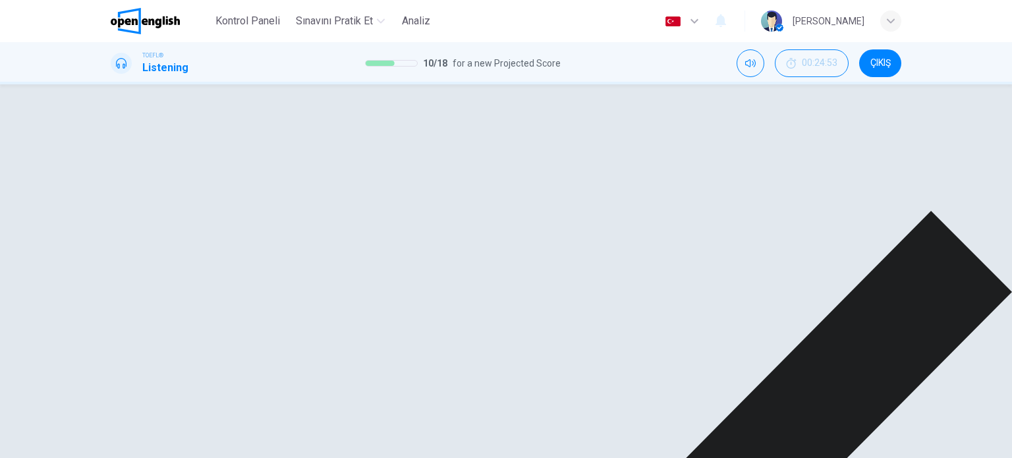
click at [121, 192] on icon "button" at bounding box center [126, 188] width 11 height 11
type input "**"
